Goal: Use online tool/utility

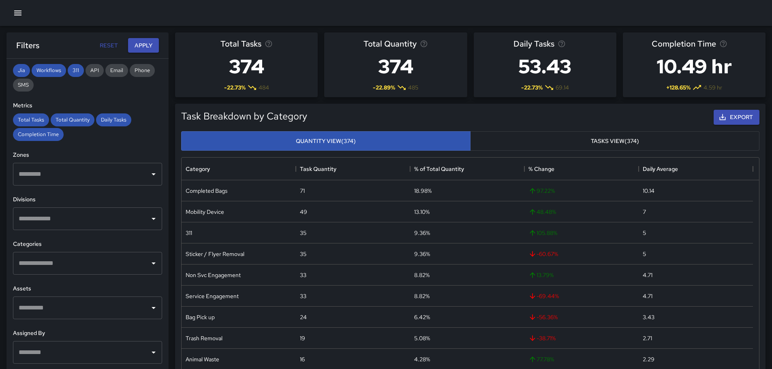
scroll to position [151, 0]
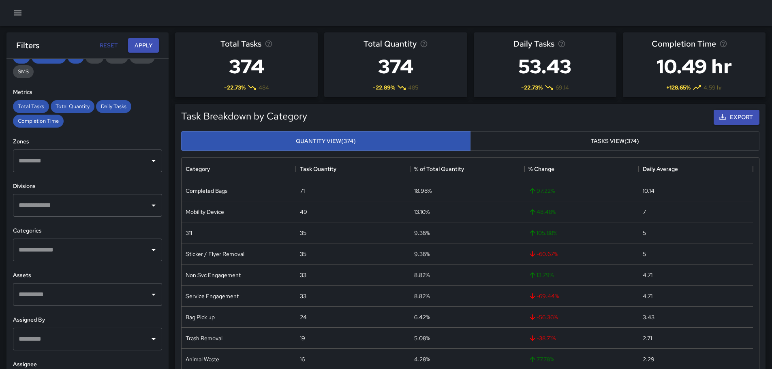
click at [48, 280] on div "Assets ​" at bounding box center [87, 288] width 149 height 35
click at [52, 252] on input "text" at bounding box center [82, 249] width 130 height 15
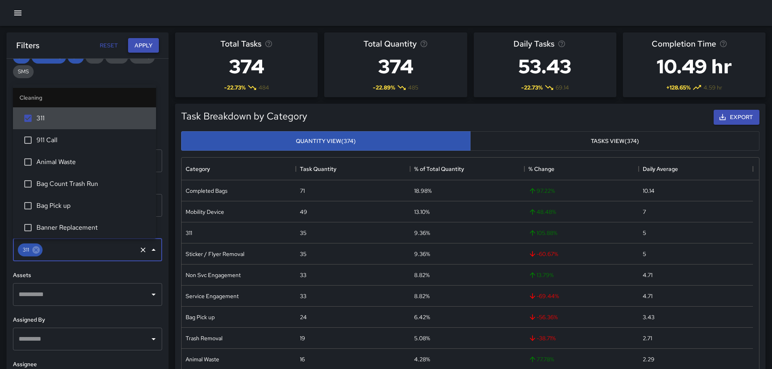
click at [140, 44] on button "Apply" at bounding box center [143, 45] width 31 height 15
